Goal: Transaction & Acquisition: Purchase product/service

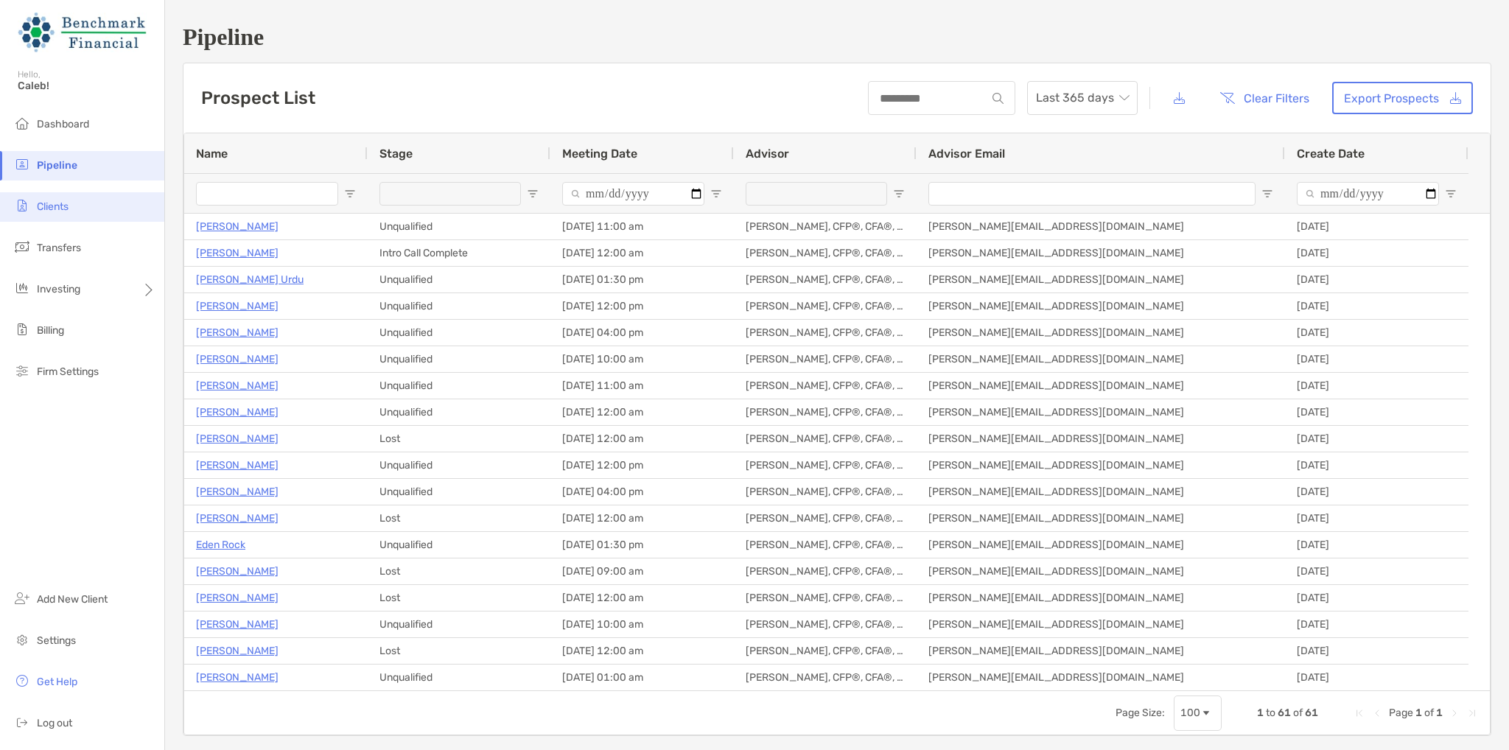
click at [95, 195] on li "Clients" at bounding box center [82, 206] width 164 height 29
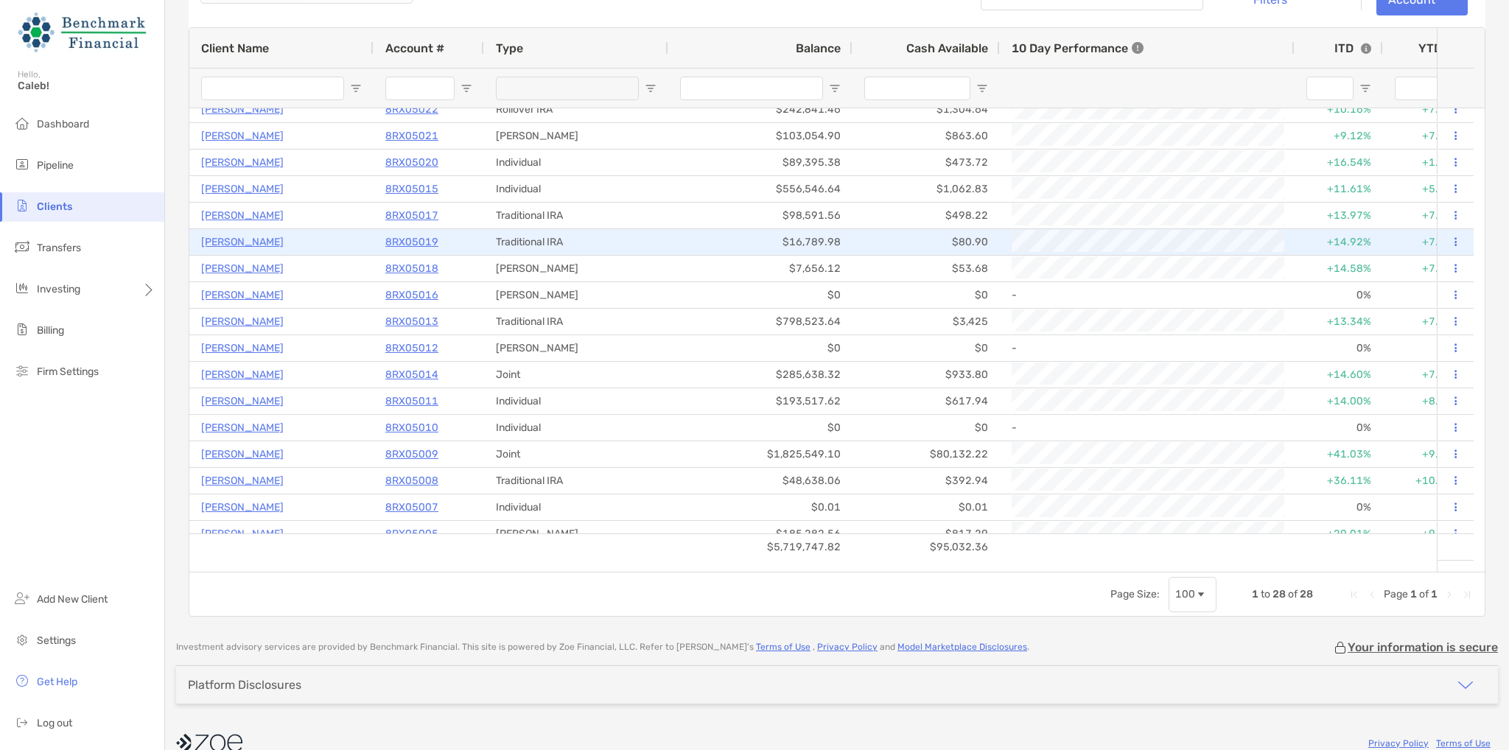
scroll to position [221, 0]
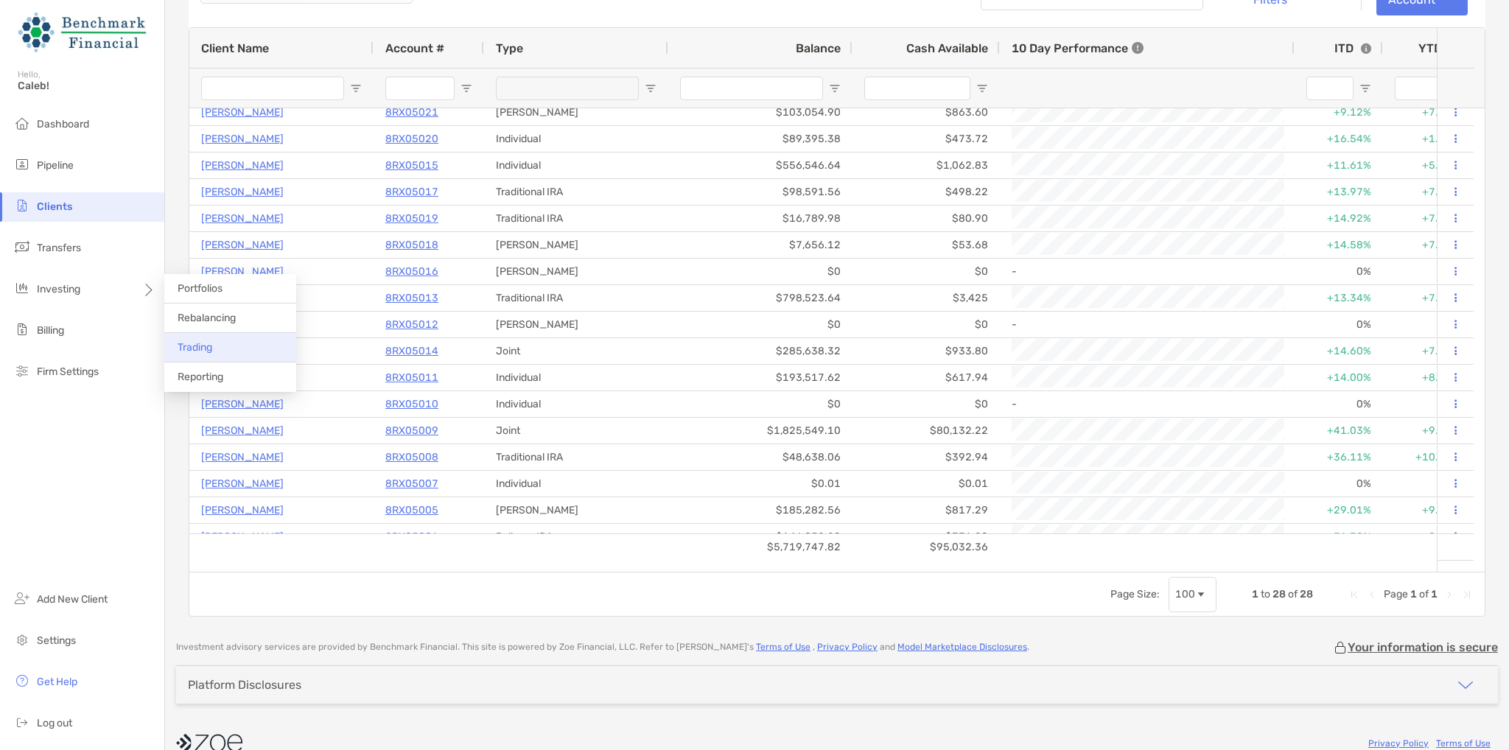
click at [220, 346] on li "Trading" at bounding box center [230, 347] width 132 height 29
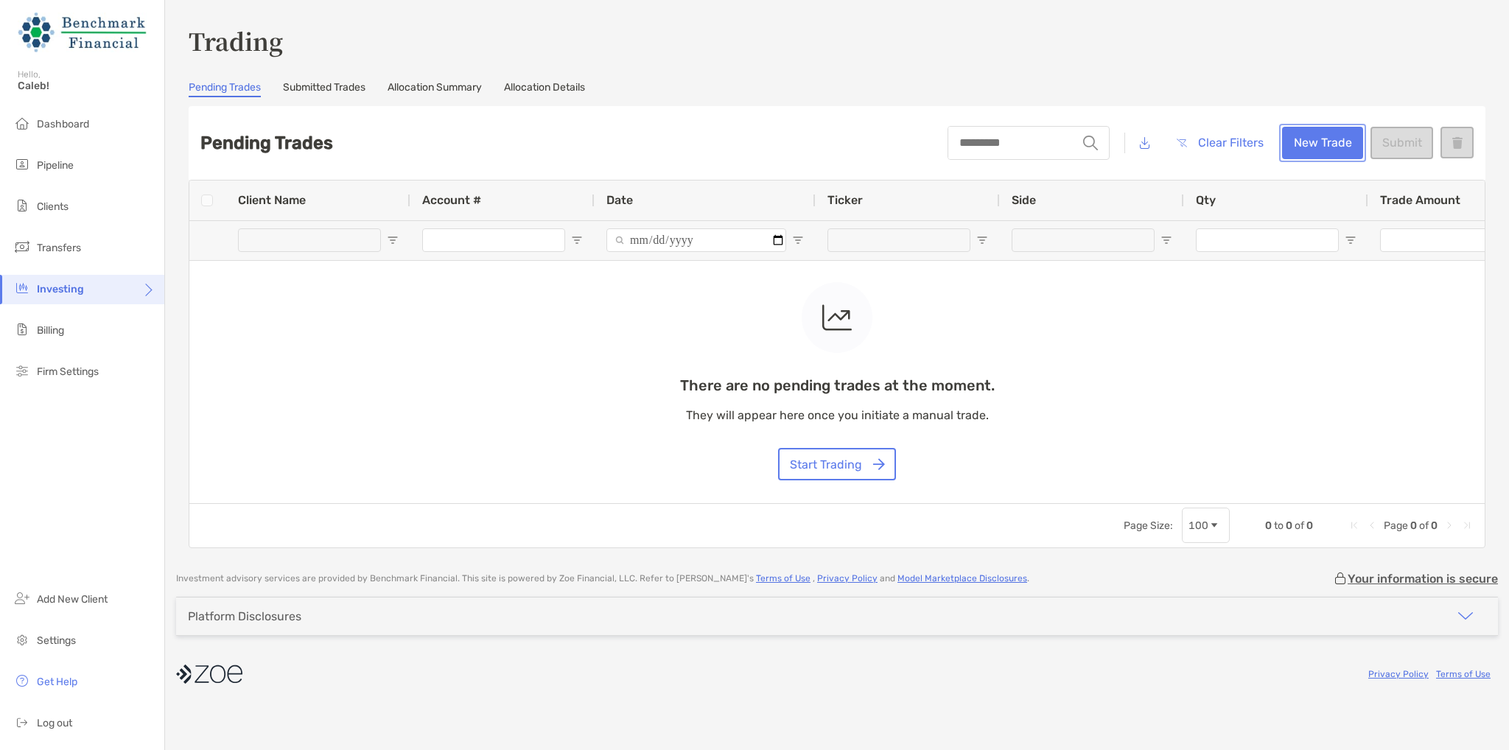
click at [1313, 140] on button "New Trade" at bounding box center [1322, 143] width 81 height 32
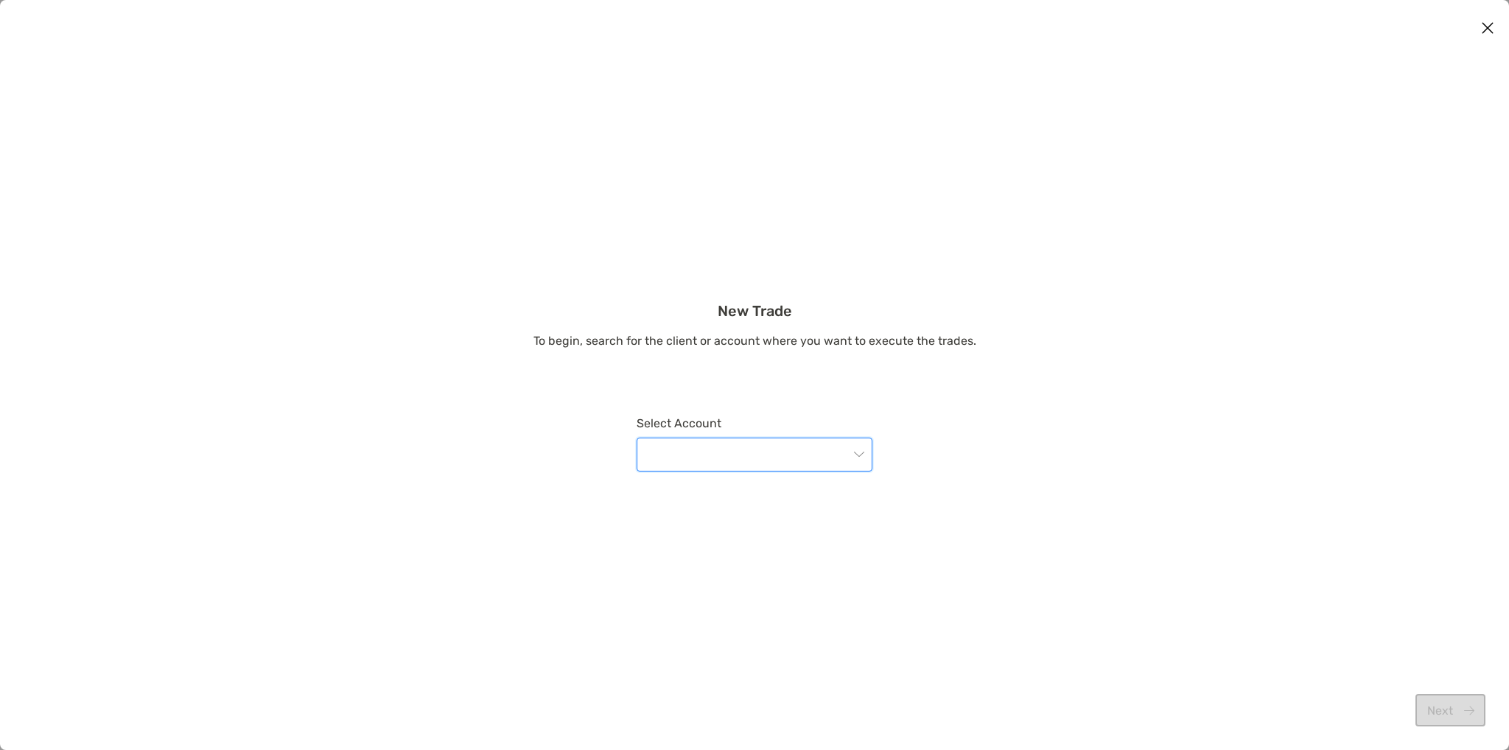
click at [814, 450] on input "modal" at bounding box center [747, 455] width 203 height 32
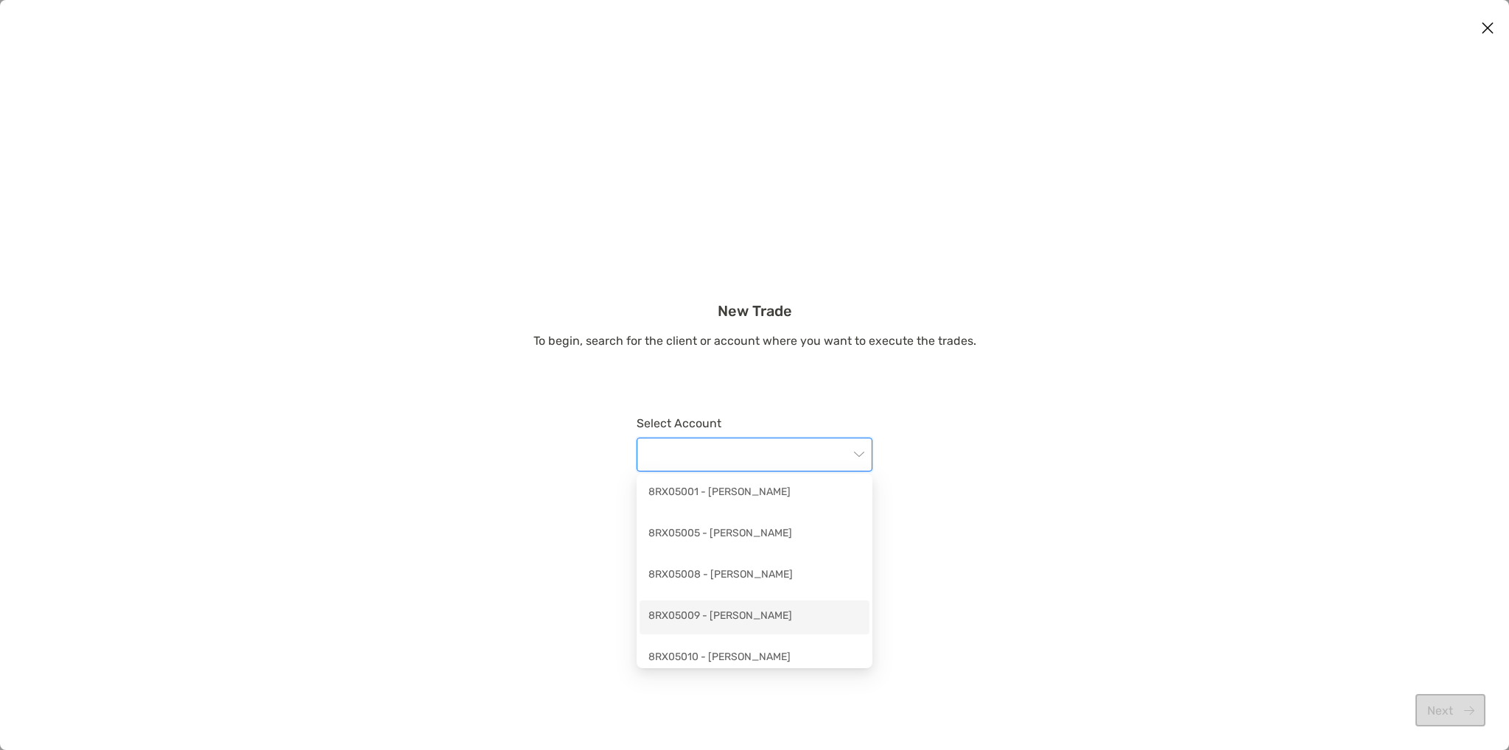
click at [773, 622] on div "8RX05009 - [PERSON_NAME]" at bounding box center [755, 617] width 212 height 18
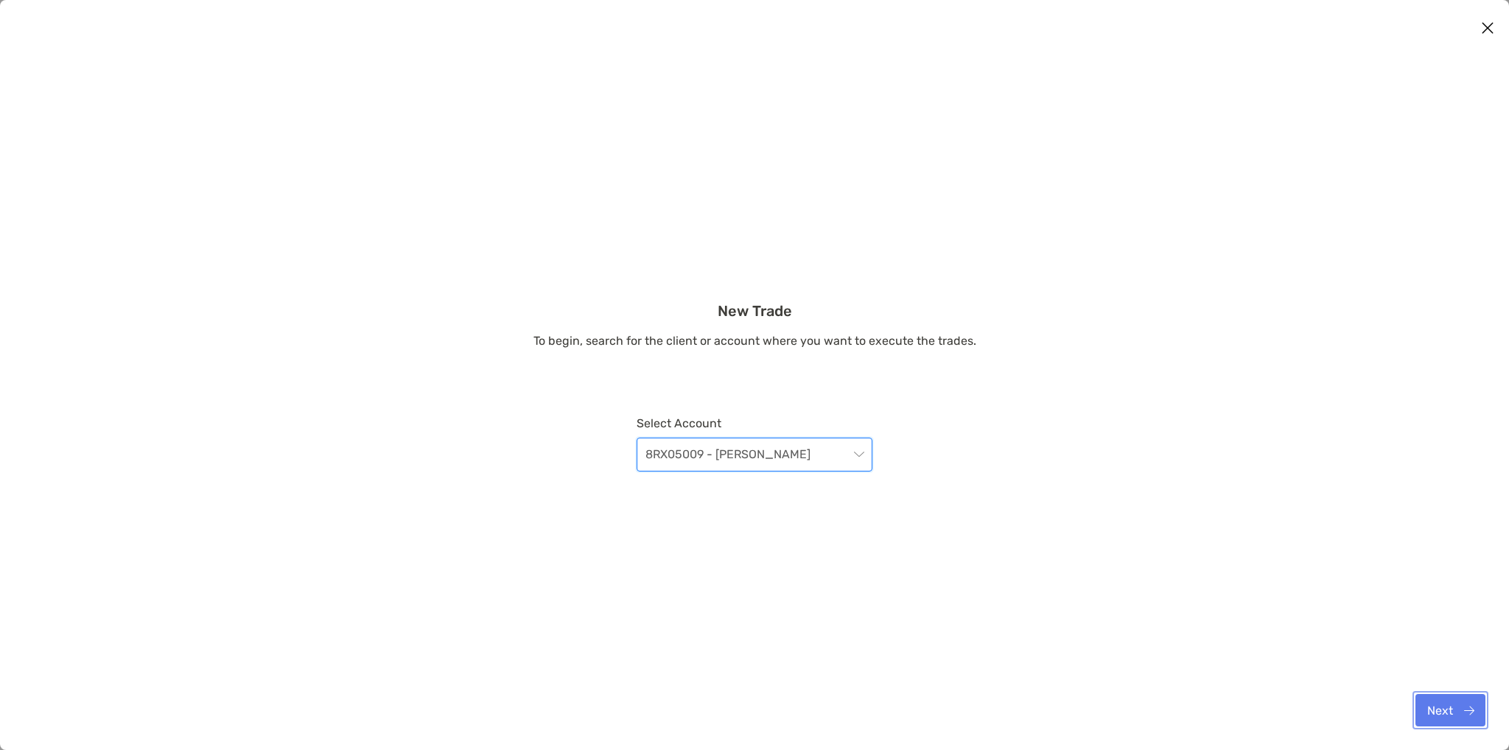
click at [1424, 710] on button "Next" at bounding box center [1451, 710] width 70 height 32
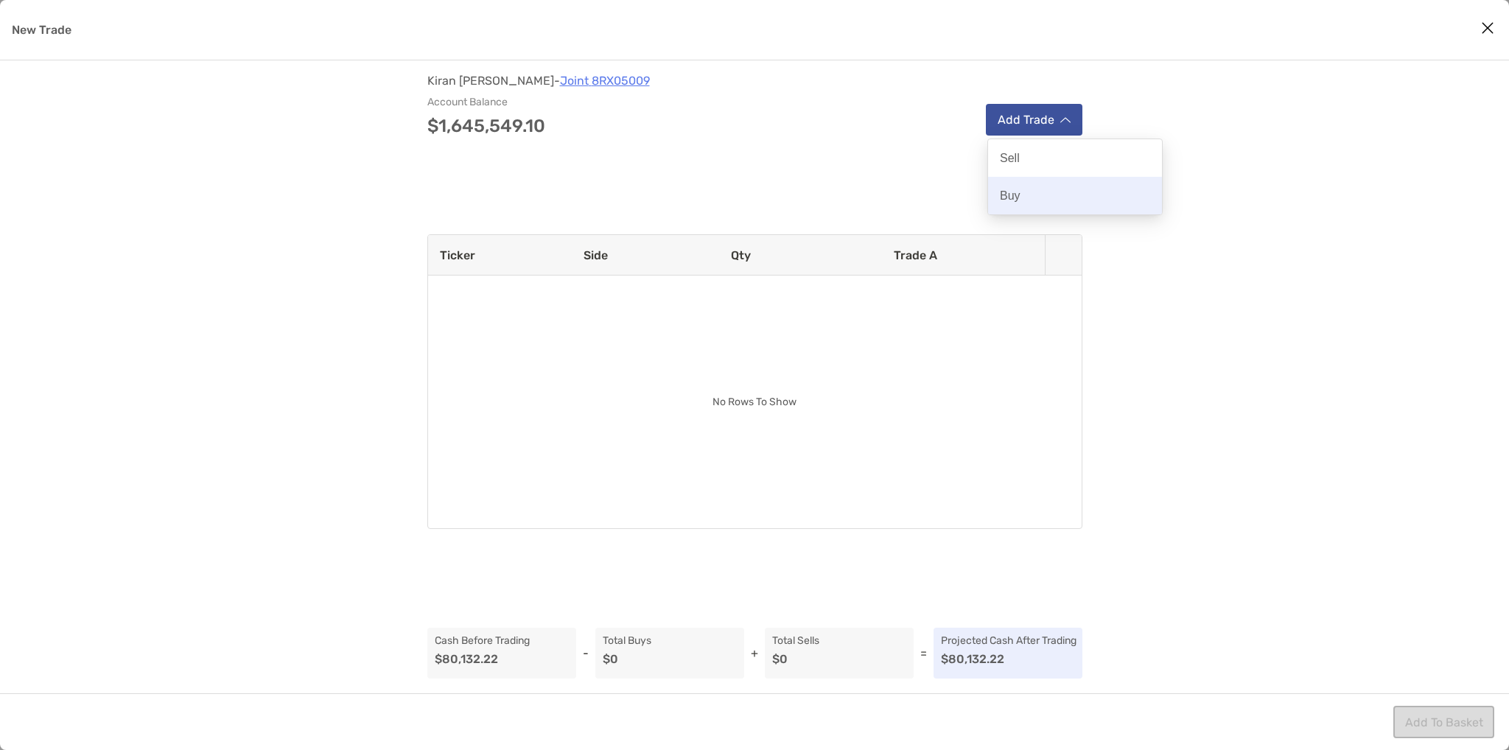
click at [1019, 185] on div "Buy" at bounding box center [1075, 196] width 174 height 38
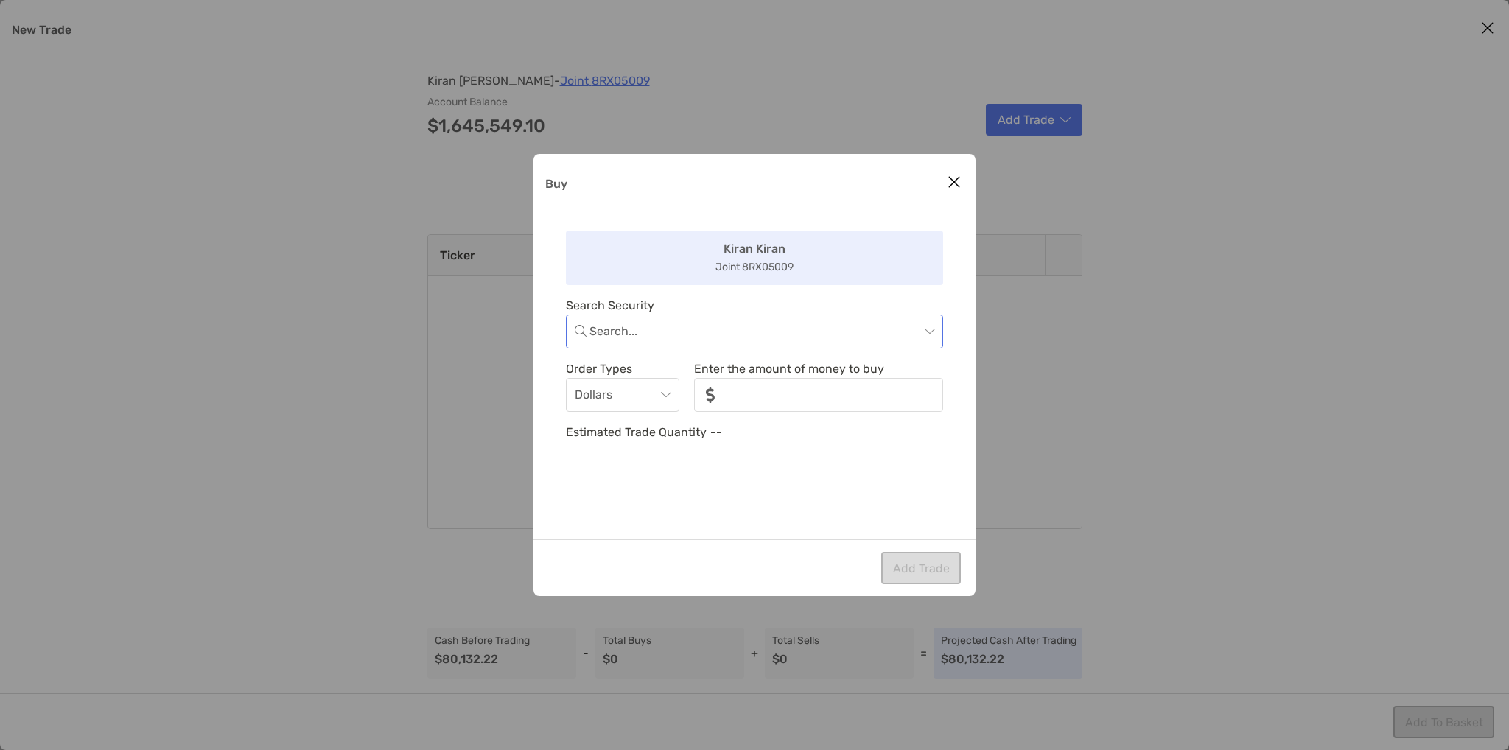
click at [688, 331] on input "Buy" at bounding box center [755, 331] width 330 height 32
type input "*****"
click at [708, 378] on div "SNSXX - [PERSON_NAME] US Treasury Money Fund Investor Shares" at bounding box center [755, 371] width 354 height 18
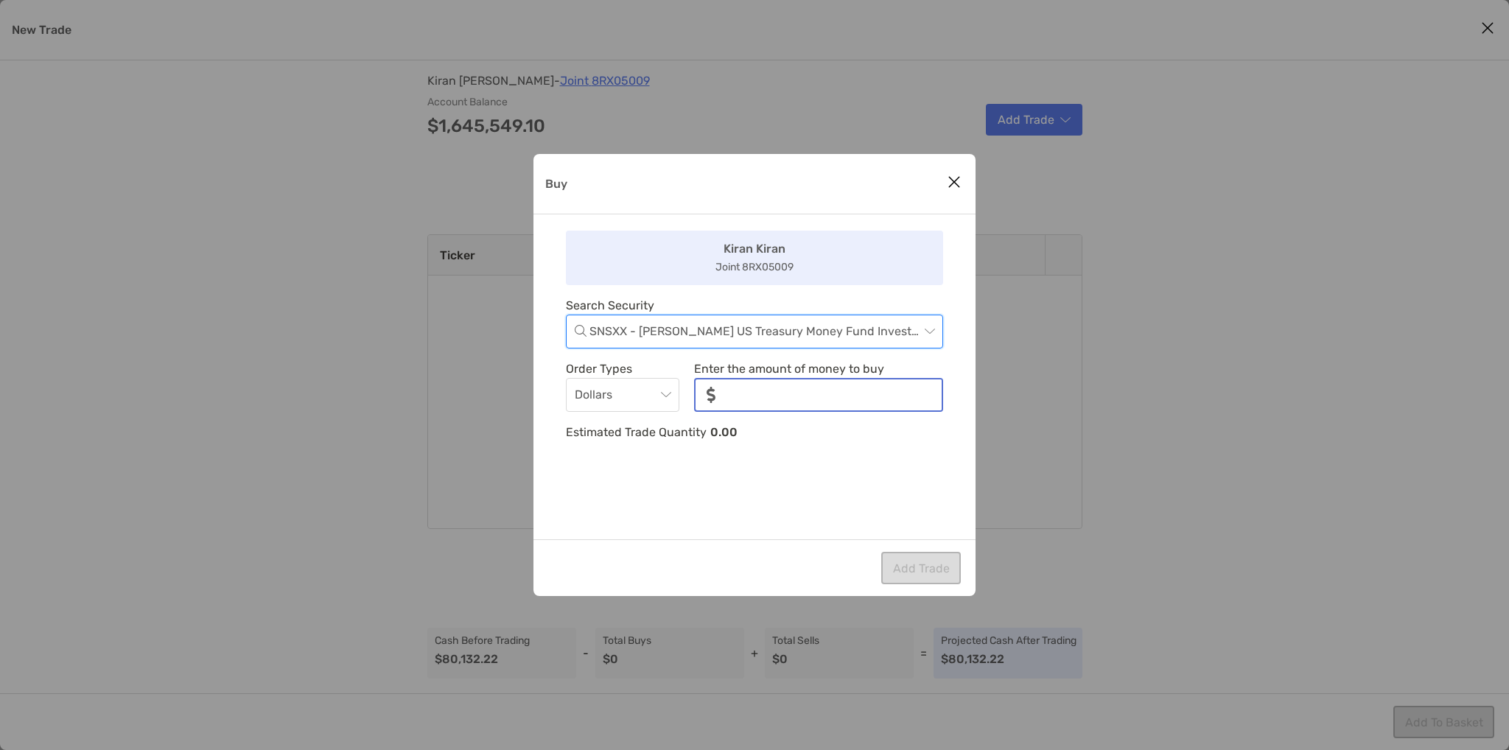
click at [732, 396] on input "noSymbolCurrency" at bounding box center [834, 395] width 214 height 31
type input "******"
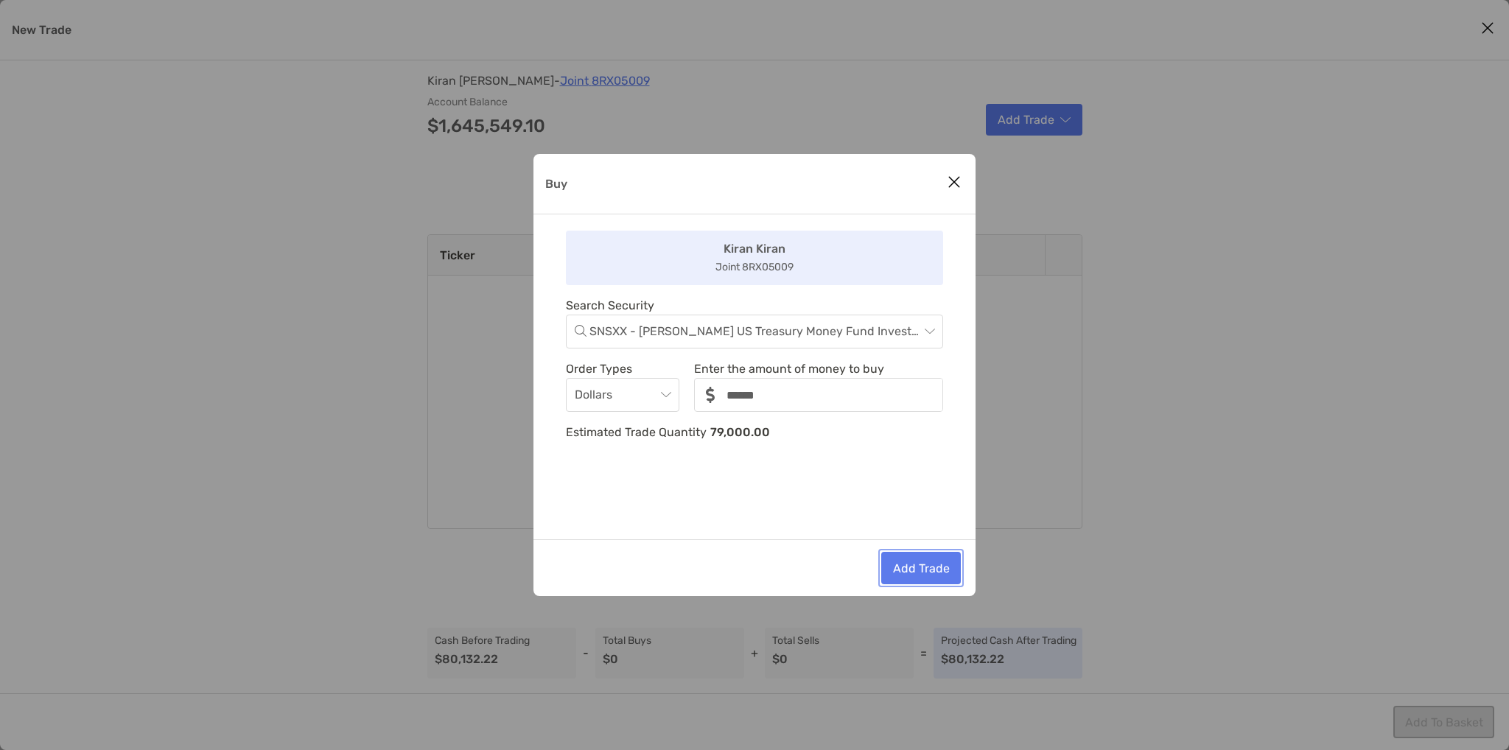
click at [902, 566] on button "Add Trade" at bounding box center [921, 568] width 80 height 32
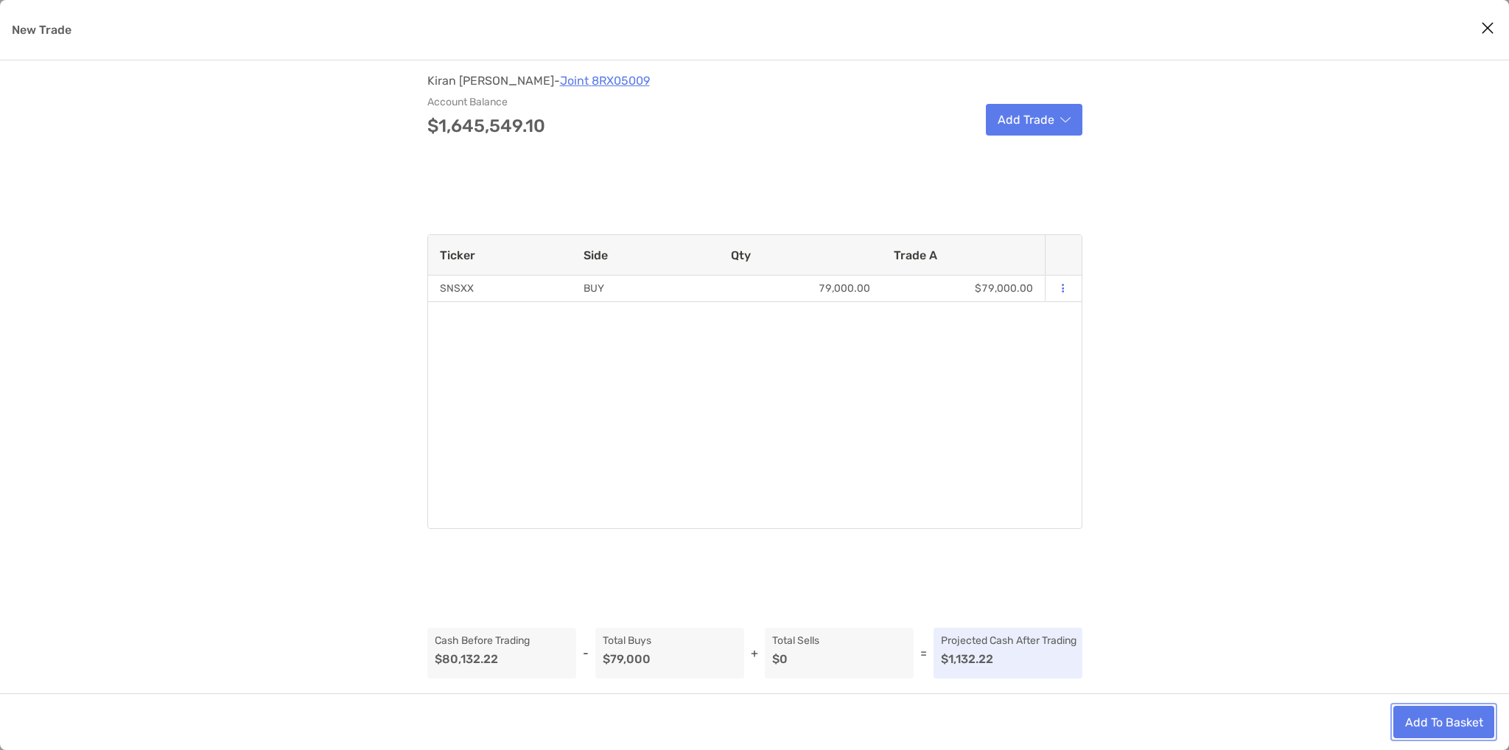
click at [1470, 719] on button "Add To Basket" at bounding box center [1444, 722] width 101 height 32
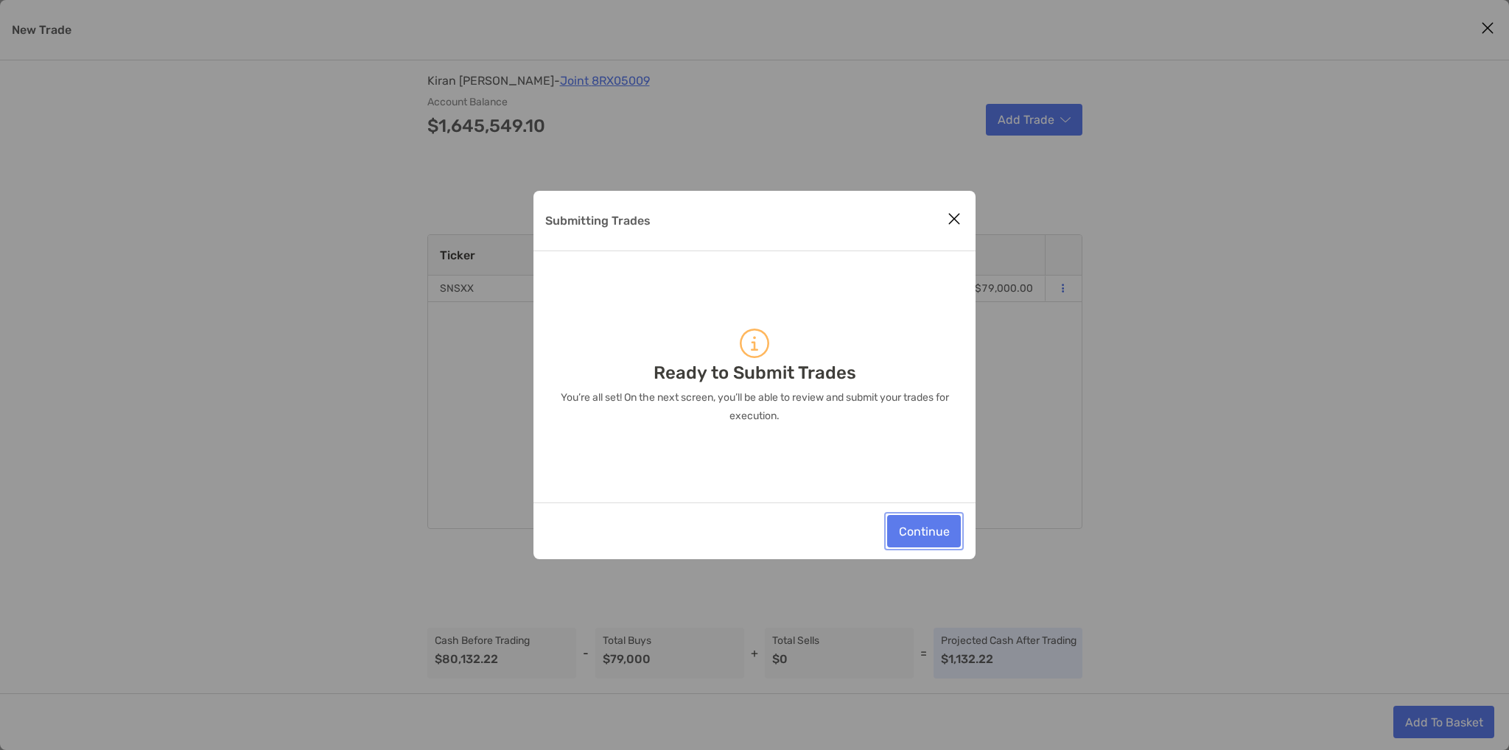
click at [929, 517] on button "Continue" at bounding box center [924, 531] width 74 height 32
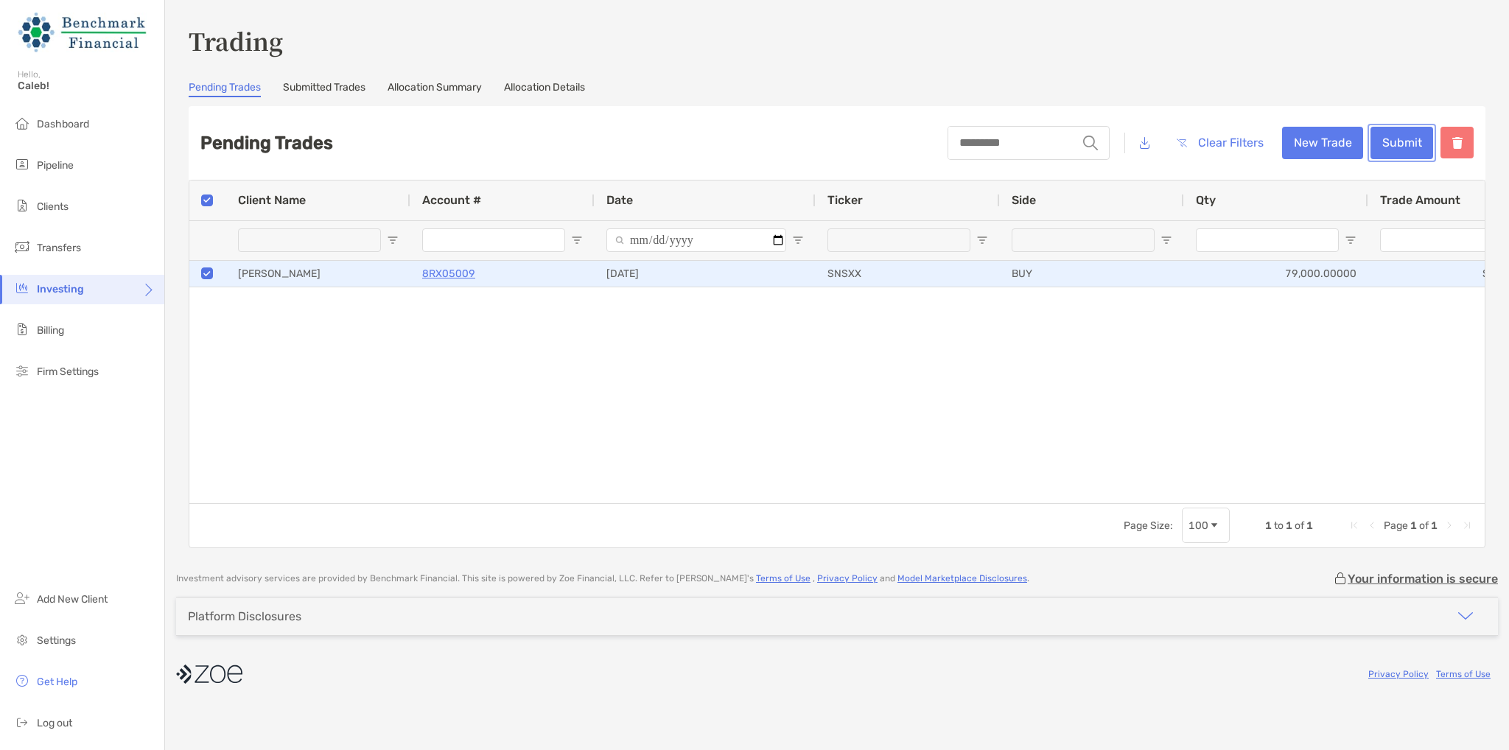
click at [1429, 147] on button "Submit" at bounding box center [1402, 143] width 63 height 32
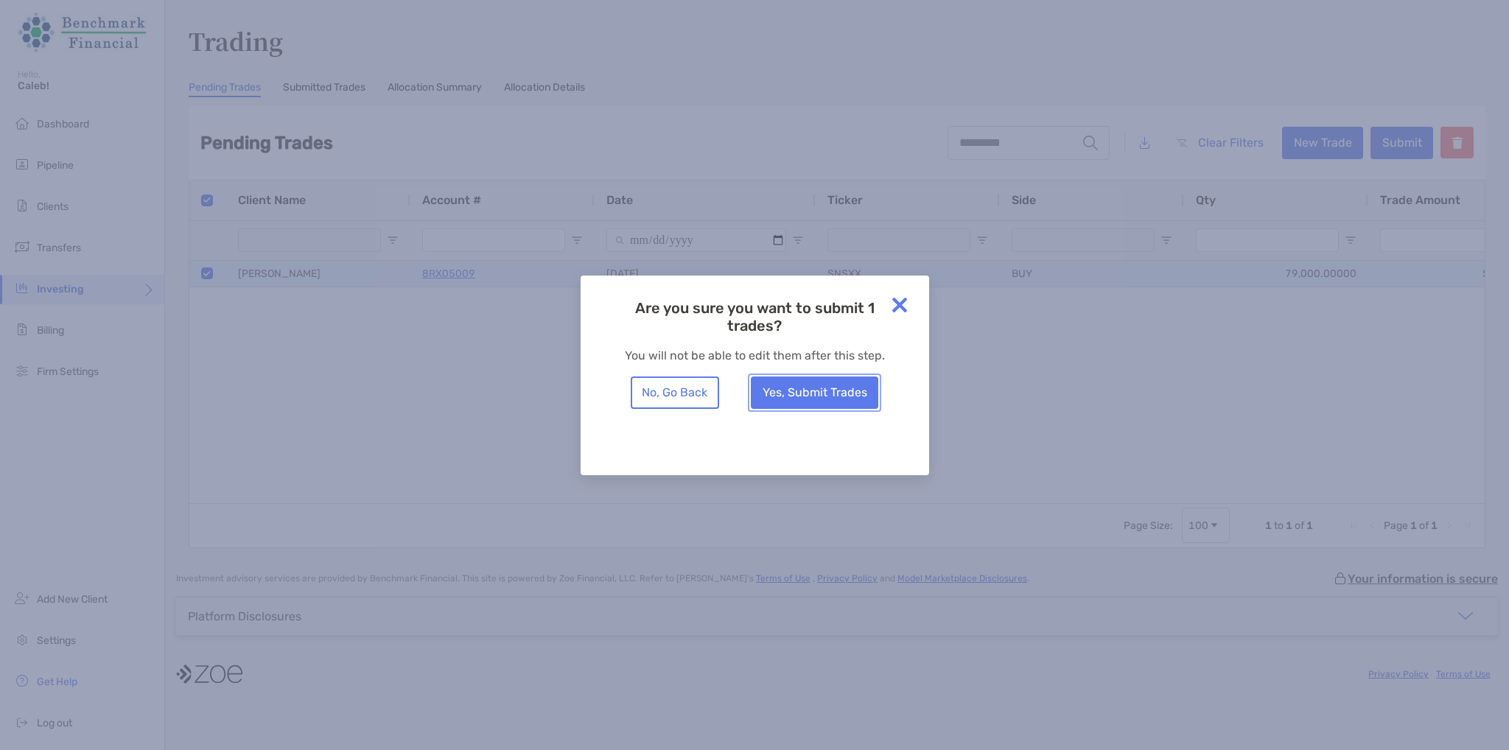
click at [797, 405] on button "Yes, Submit Trades" at bounding box center [814, 393] width 127 height 32
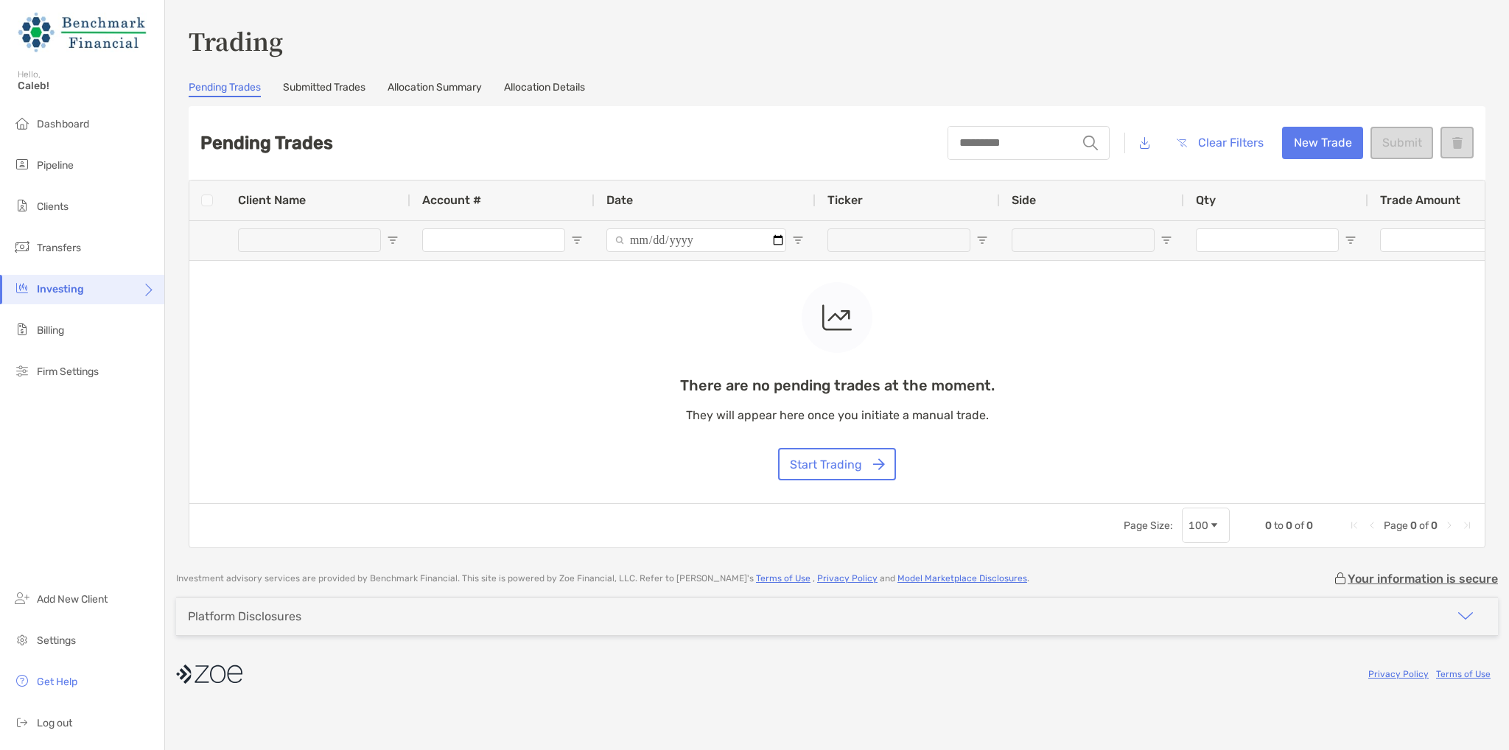
click at [354, 81] on link "Submitted Trades" at bounding box center [324, 89] width 83 height 16
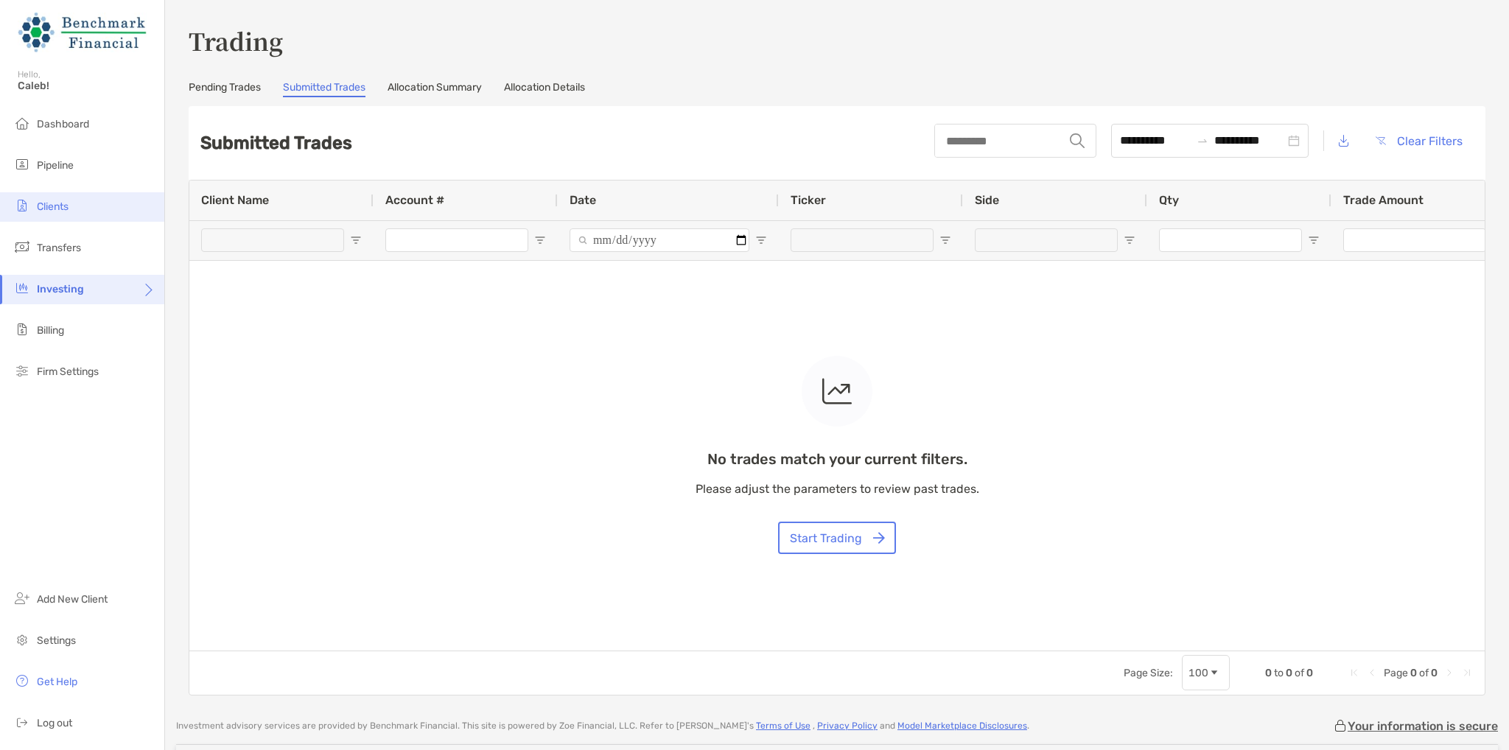
click at [57, 198] on li "Clients" at bounding box center [82, 206] width 164 height 29
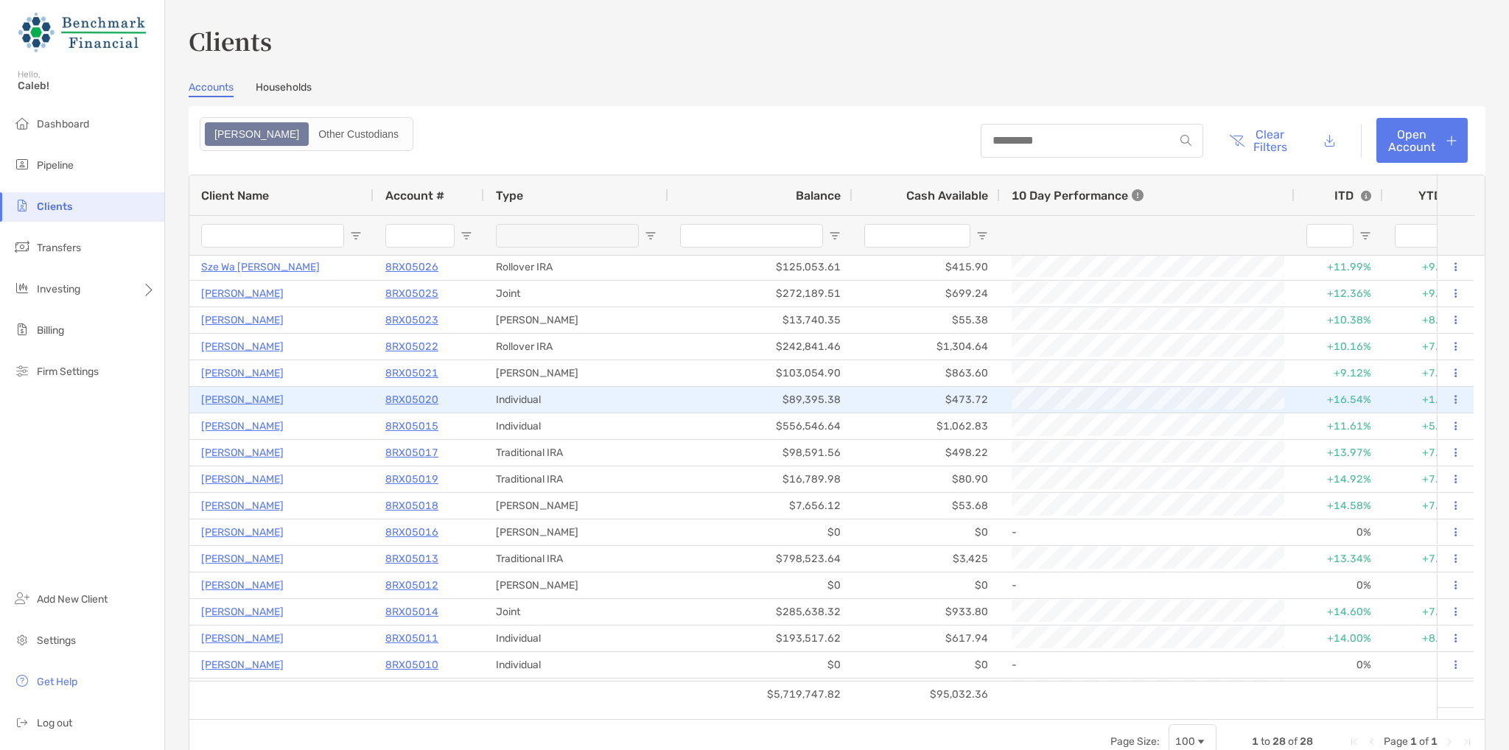
scroll to position [221, 0]
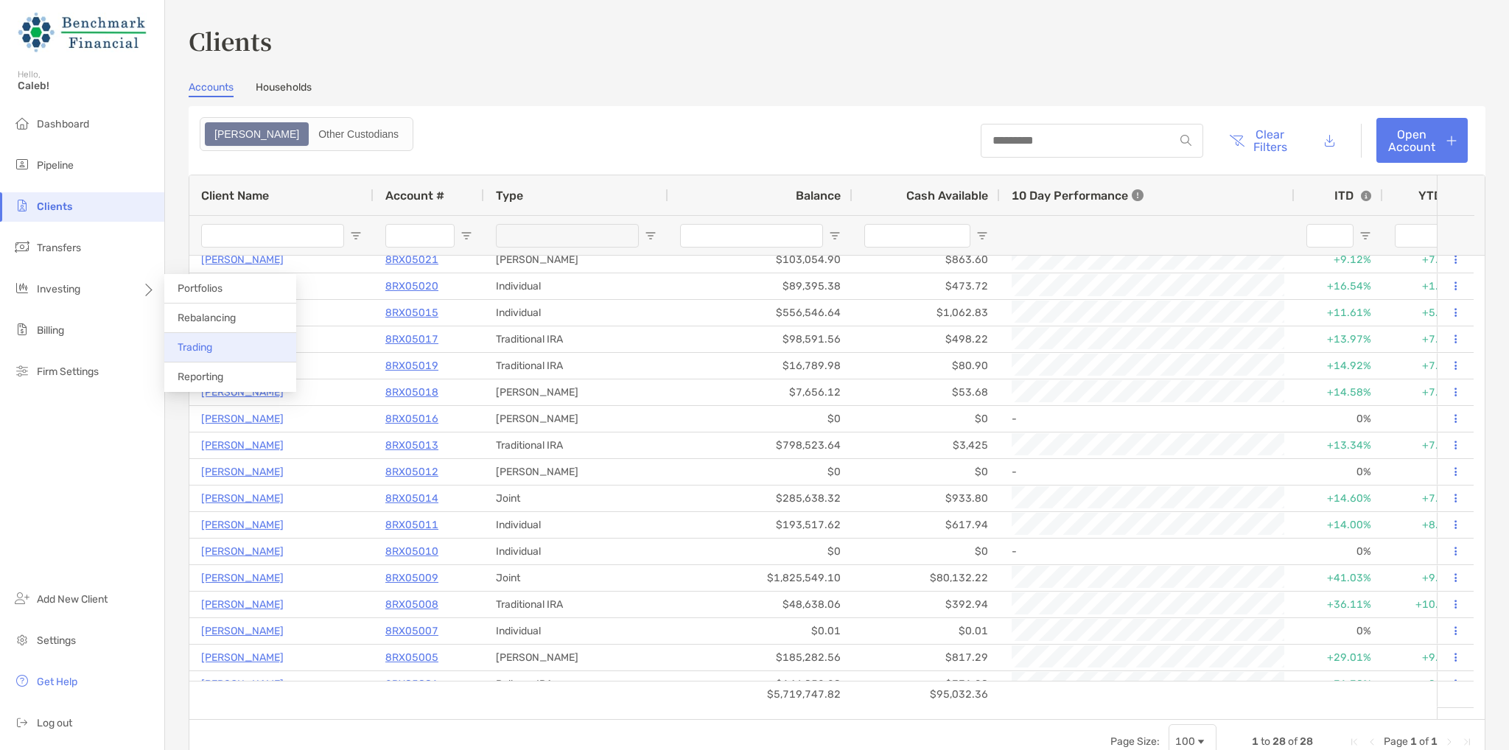
click at [195, 354] on li "Trading" at bounding box center [230, 347] width 132 height 29
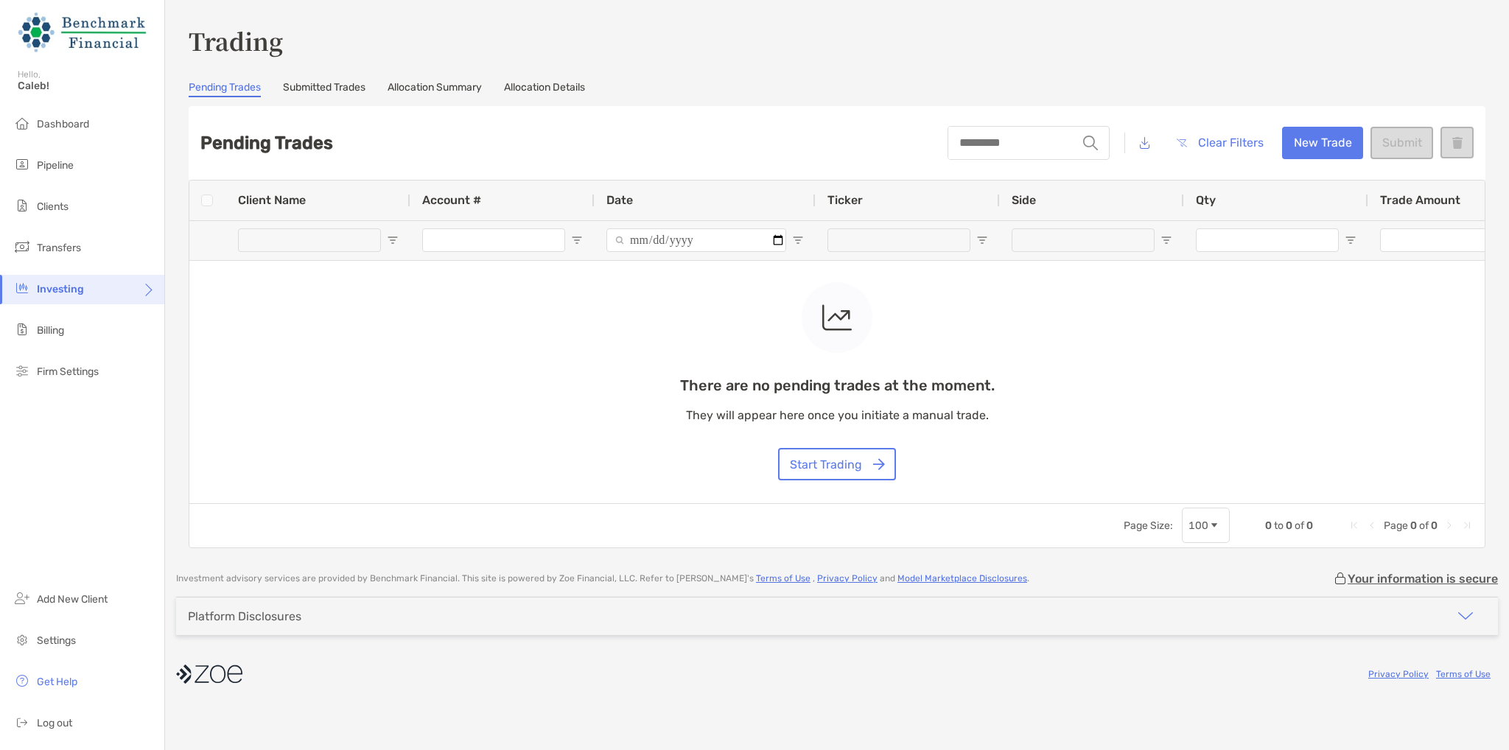
click at [329, 74] on div "Trading Pending Trades Submitted Trades Allocation Summary Allocation Details P…" at bounding box center [837, 286] width 1297 height 525
click at [331, 83] on link "Submitted Trades" at bounding box center [324, 89] width 83 height 16
